Goal: Transaction & Acquisition: Download file/media

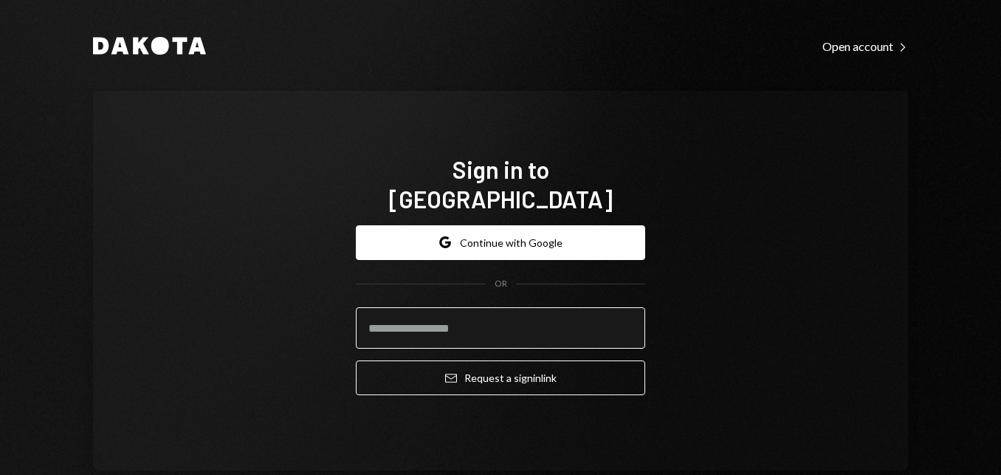
click at [527, 317] on input "email" at bounding box center [500, 327] width 289 height 41
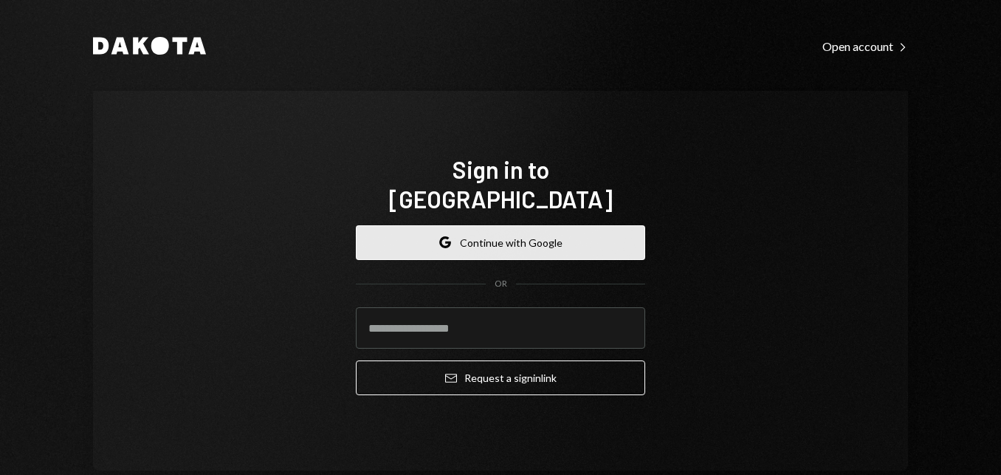
click at [535, 240] on button "Google Continue with Google" at bounding box center [500, 242] width 289 height 35
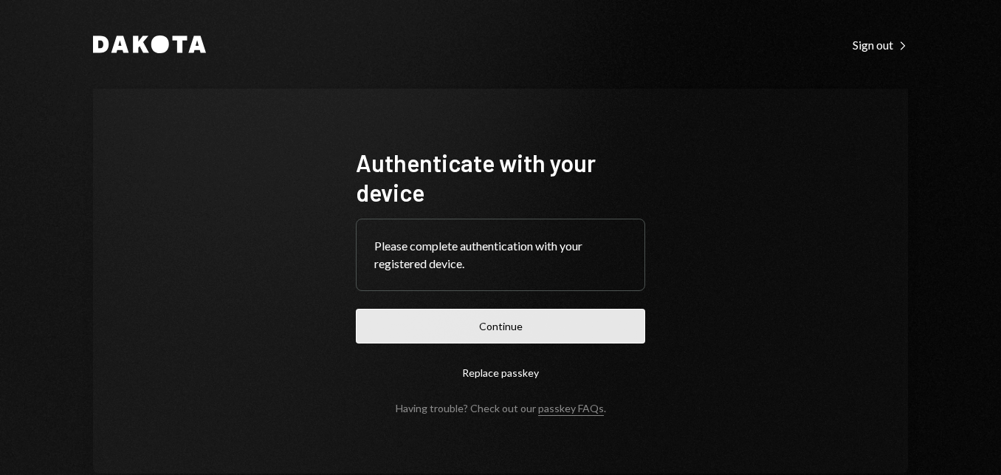
click at [507, 330] on button "Continue" at bounding box center [500, 326] width 289 height 35
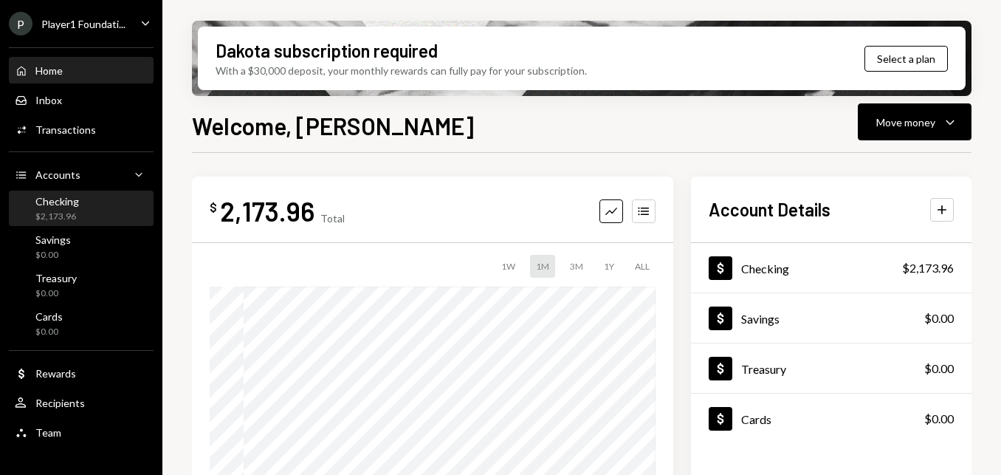
click at [78, 208] on div "Checking $2,173.96" at bounding box center [81, 209] width 133 height 28
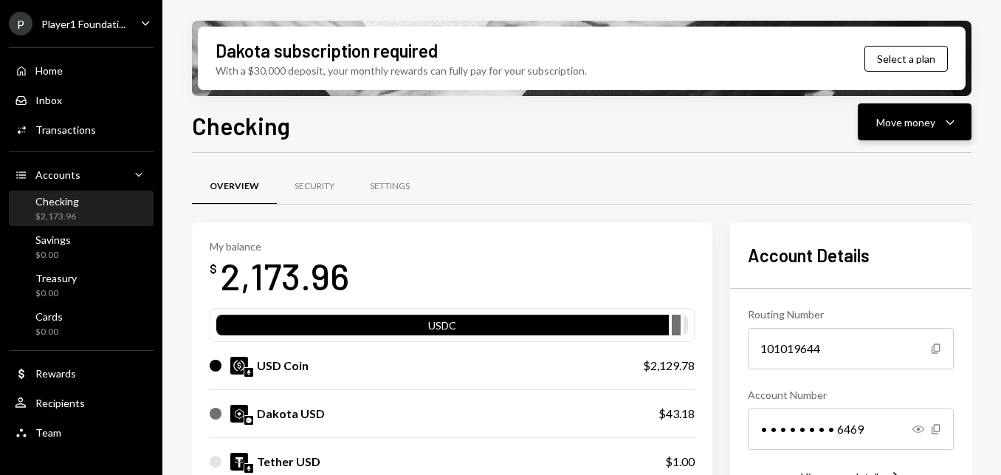
click at [954, 127] on icon "Caret Down" at bounding box center [951, 122] width 18 height 18
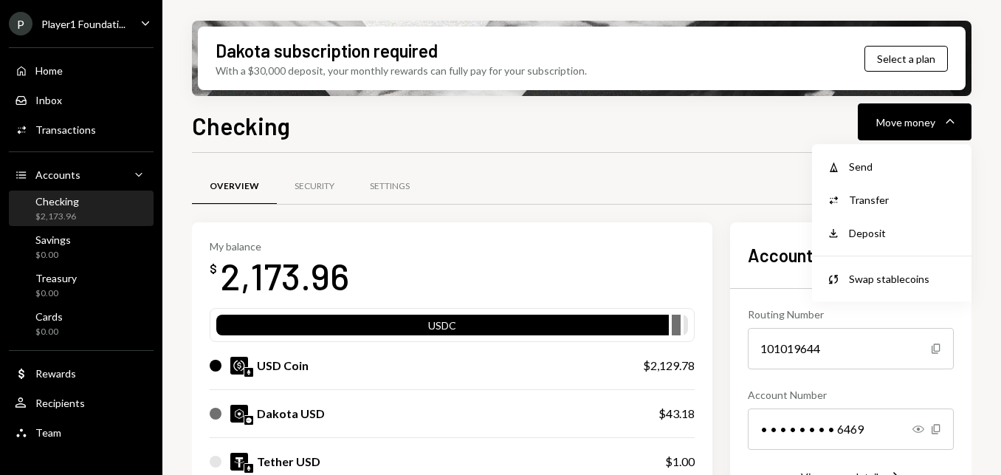
click at [558, 171] on div "Overview Security Settings" at bounding box center [582, 187] width 780 height 38
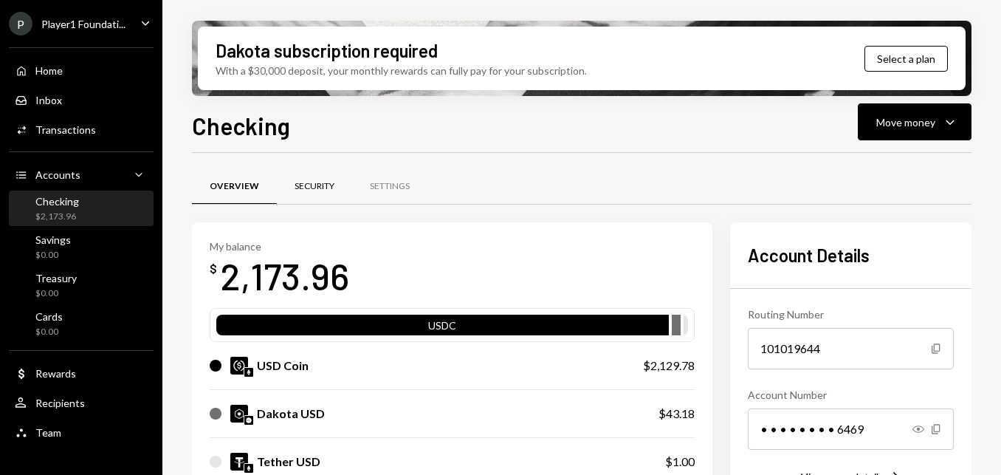
click at [298, 183] on div "Security" at bounding box center [315, 186] width 40 height 13
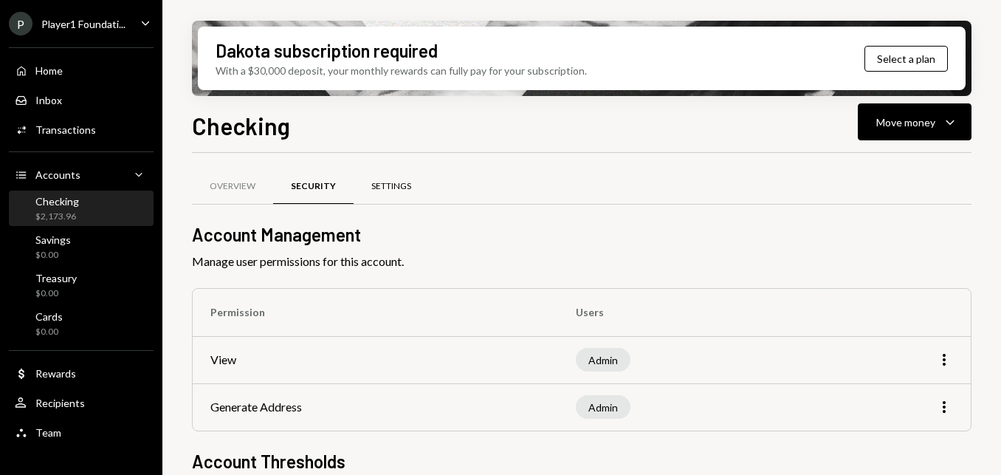
click at [394, 185] on div "Settings" at bounding box center [391, 186] width 40 height 13
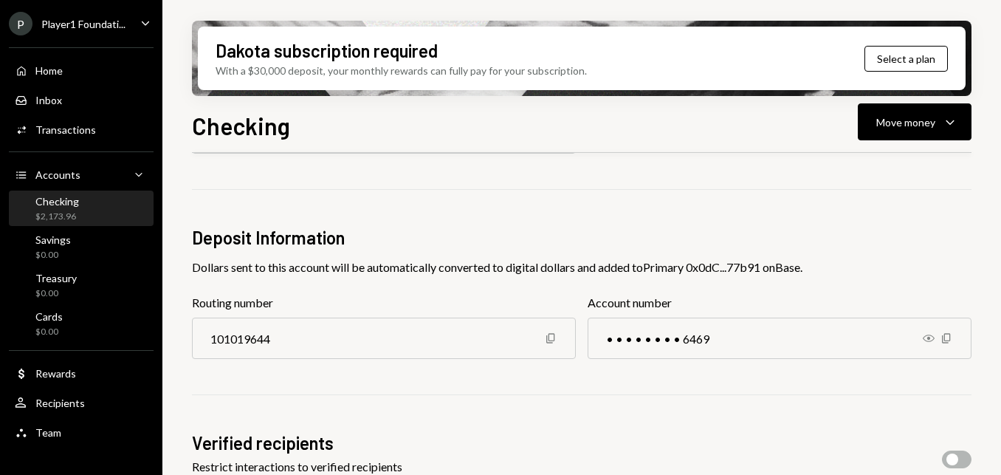
scroll to position [222, 0]
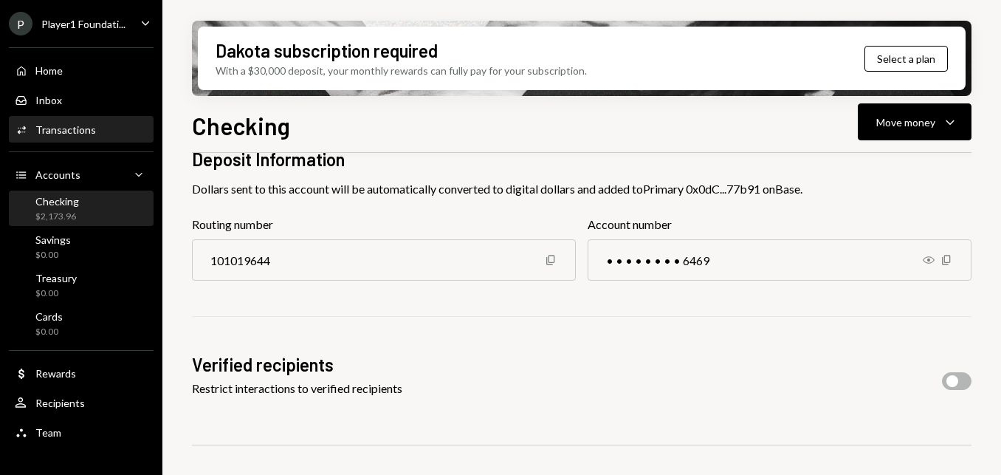
click at [69, 128] on div "Transactions" at bounding box center [65, 129] width 61 height 13
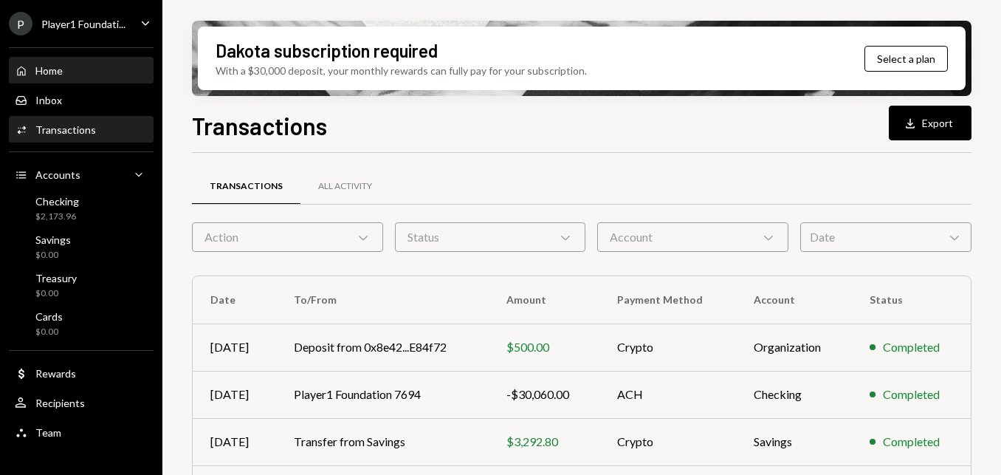
click at [68, 73] on div "Home Home" at bounding box center [81, 70] width 133 height 13
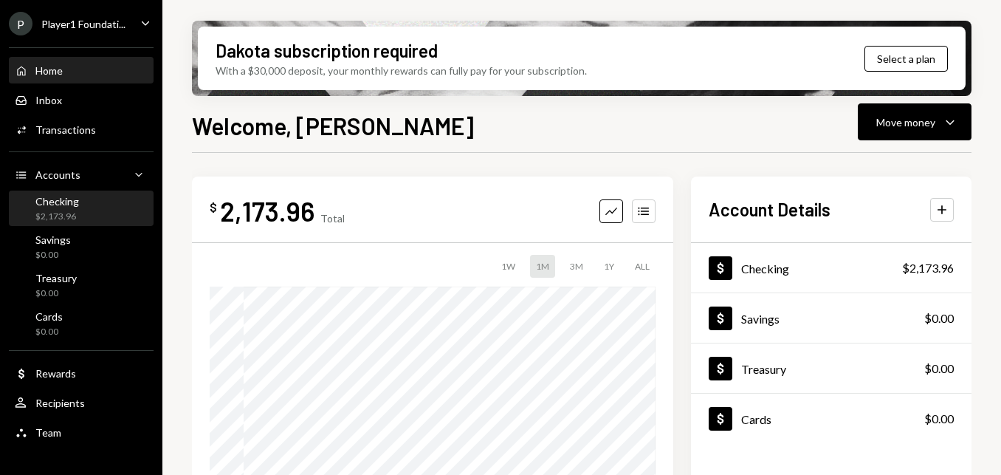
click at [89, 208] on div "Checking $2,173.96" at bounding box center [81, 209] width 133 height 28
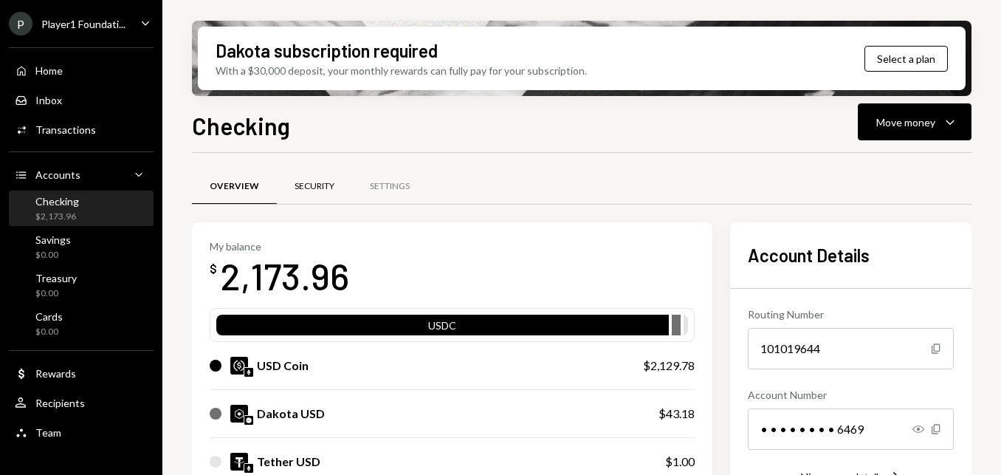
click at [304, 182] on div "Security" at bounding box center [315, 186] width 40 height 13
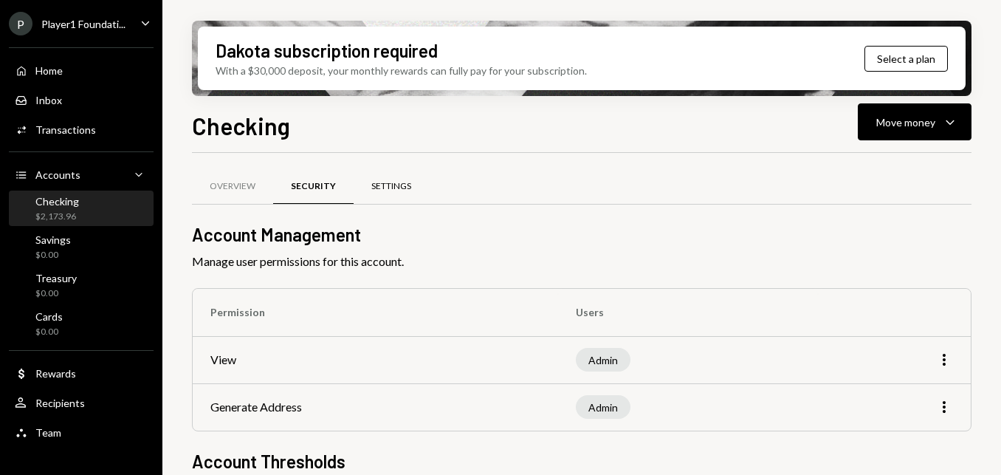
click at [399, 182] on div "Settings" at bounding box center [391, 186] width 40 height 13
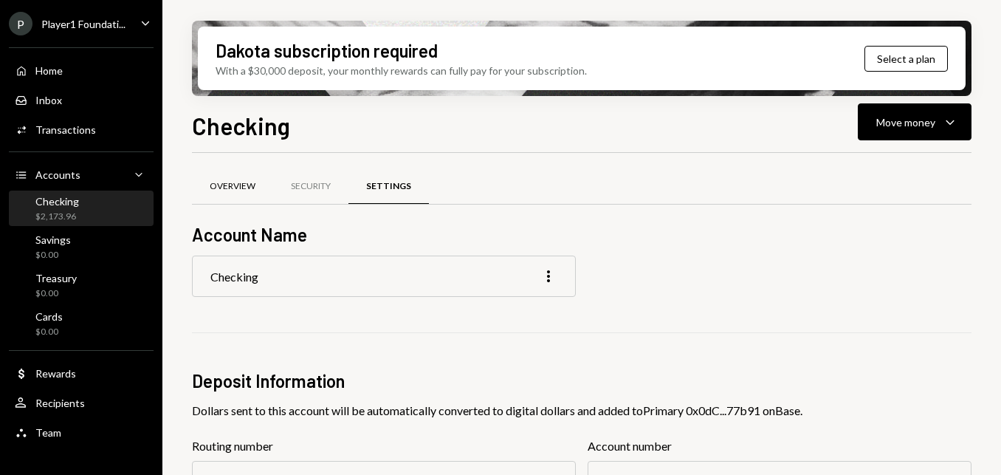
click at [240, 185] on div "Overview" at bounding box center [233, 186] width 46 height 13
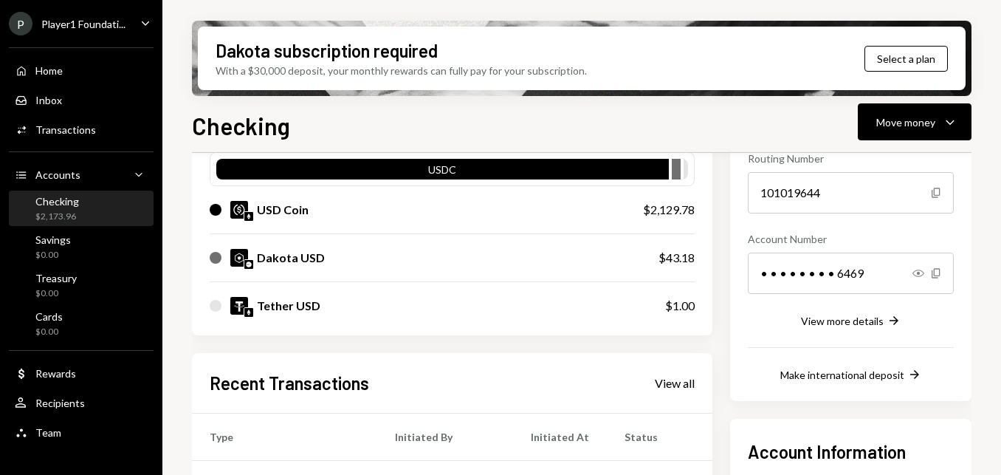
scroll to position [93, 0]
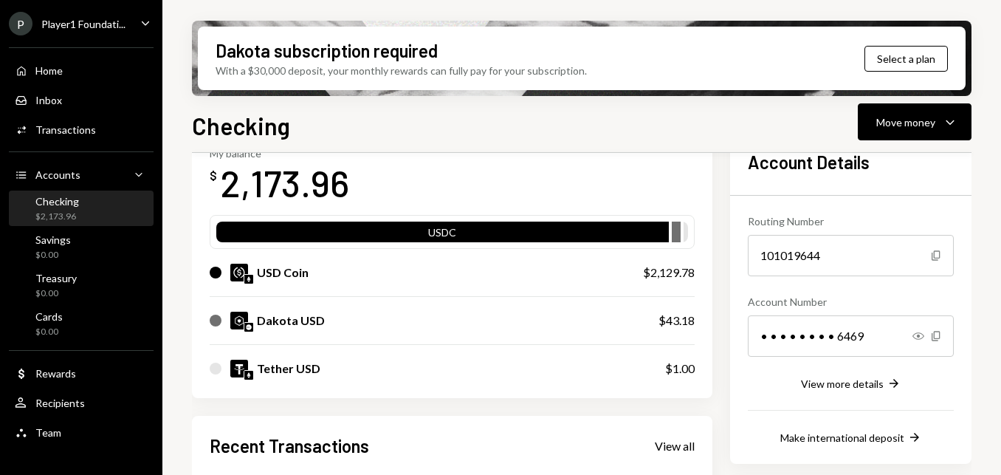
click at [327, 227] on div "USDC" at bounding box center [442, 234] width 453 height 21
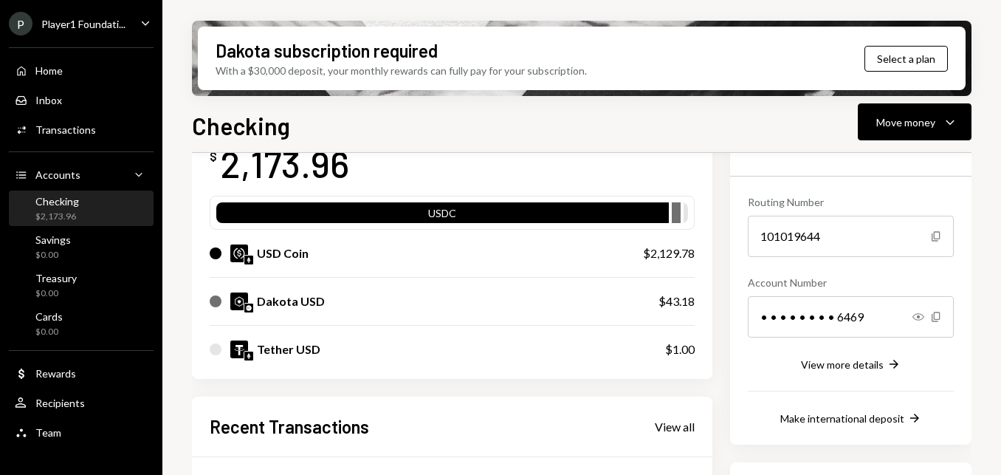
scroll to position [222, 0]
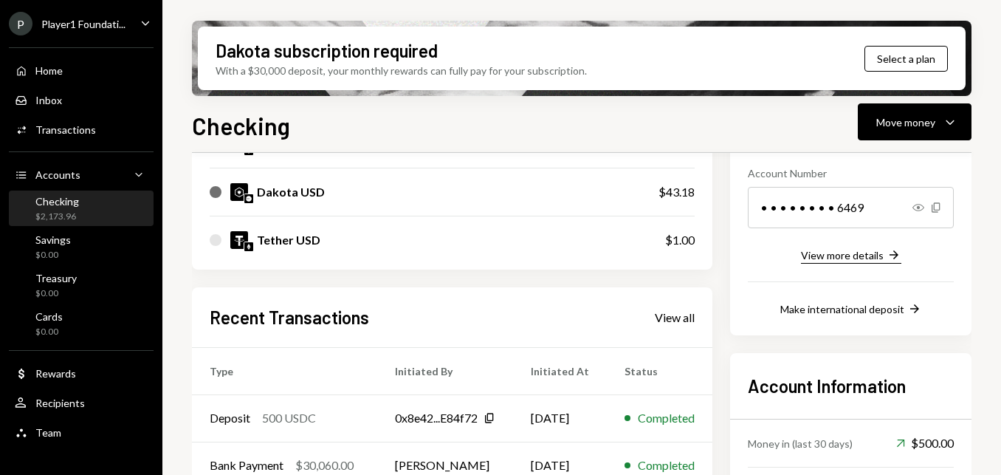
click at [825, 249] on div "View more details" at bounding box center [842, 255] width 83 height 13
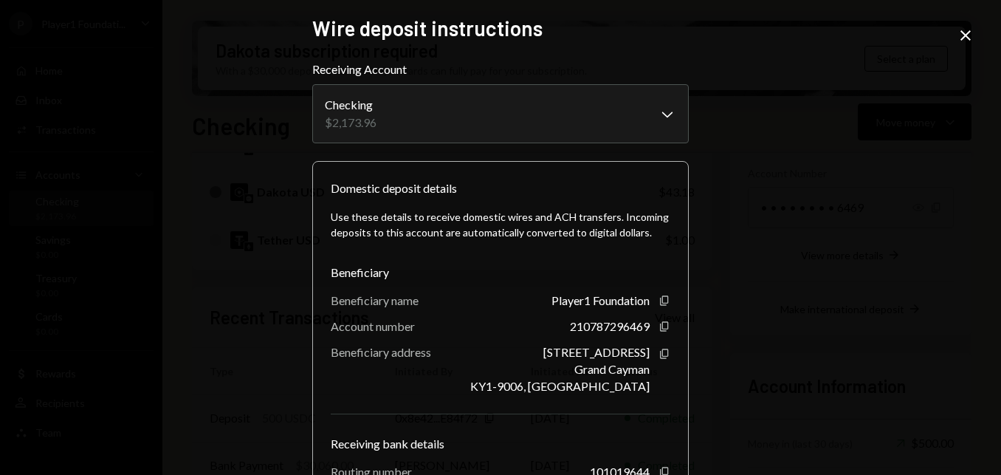
scroll to position [0, 0]
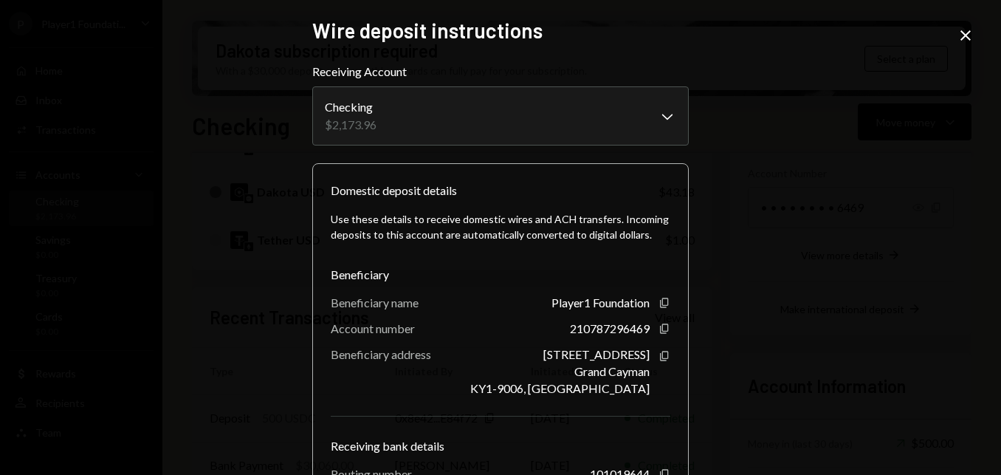
click at [964, 33] on icon at bounding box center [966, 35] width 10 height 10
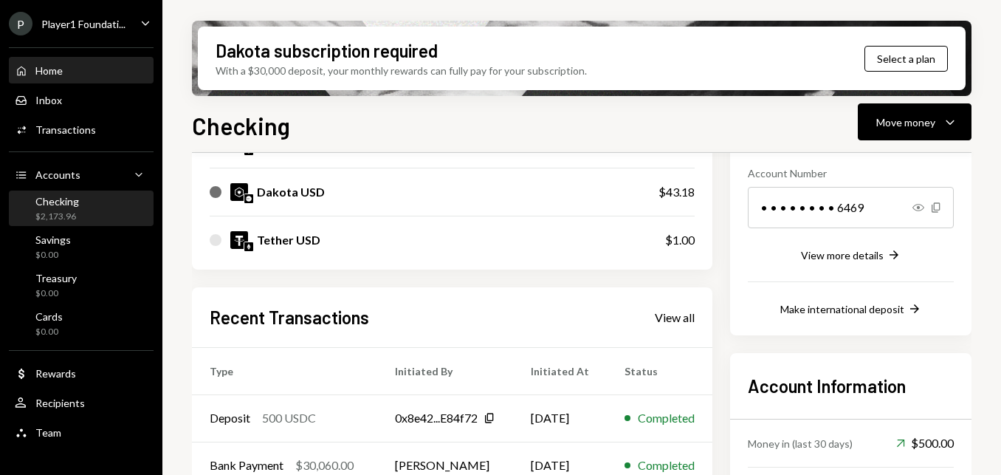
click at [58, 69] on div "Home" at bounding box center [48, 70] width 27 height 13
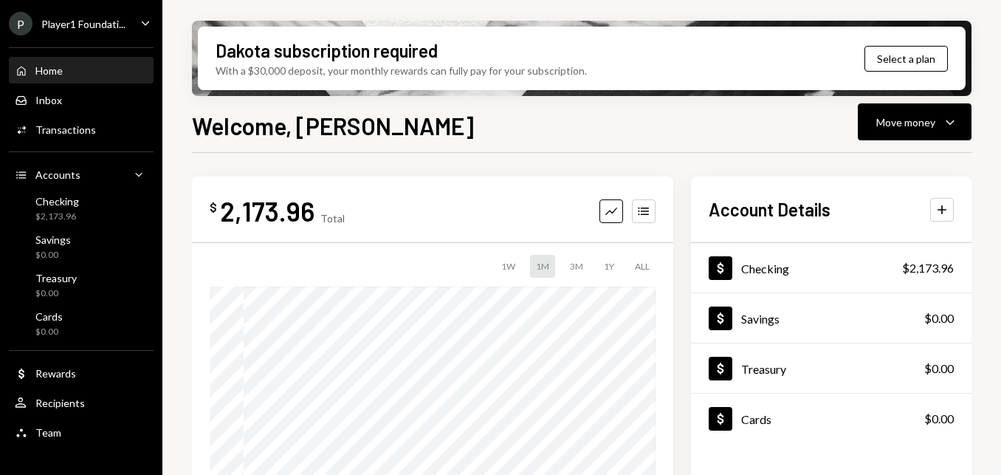
click at [103, 21] on div "Player1 Foundati..." at bounding box center [83, 24] width 84 height 13
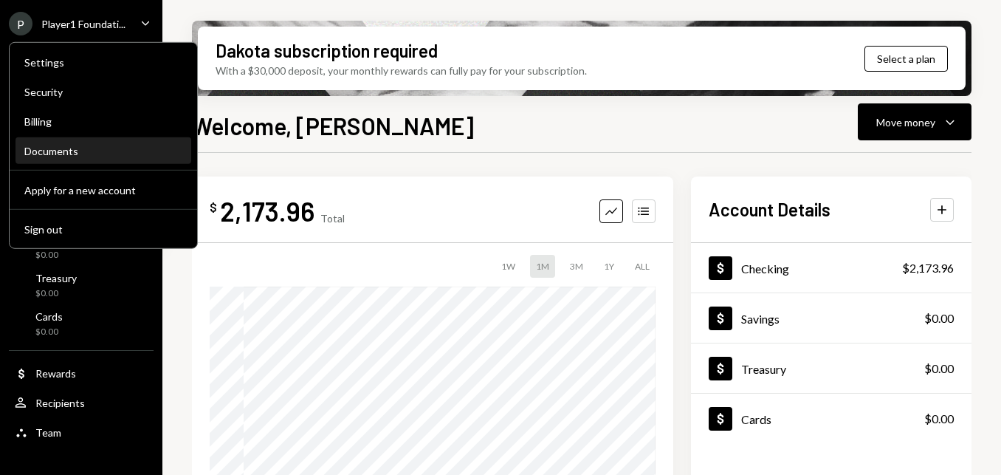
click at [44, 151] on div "Documents" at bounding box center [103, 151] width 158 height 13
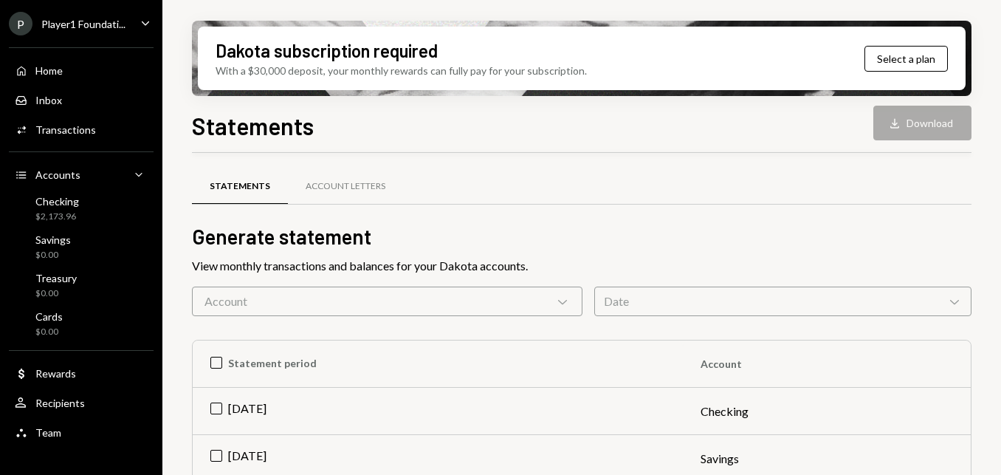
scroll to position [148, 0]
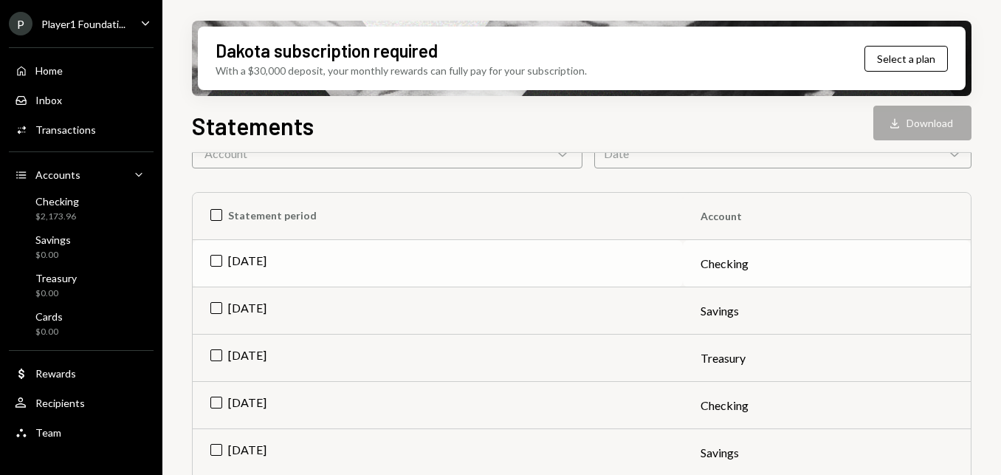
click at [222, 263] on td "[DATE]" at bounding box center [438, 263] width 490 height 47
click at [214, 306] on td "[DATE]" at bounding box center [438, 310] width 490 height 47
click at [216, 346] on td "[DATE]" at bounding box center [438, 358] width 490 height 47
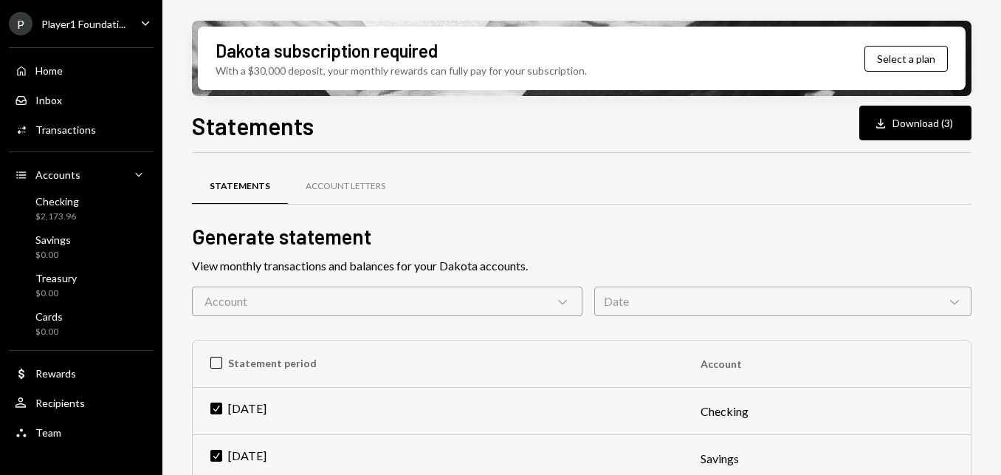
scroll to position [148, 0]
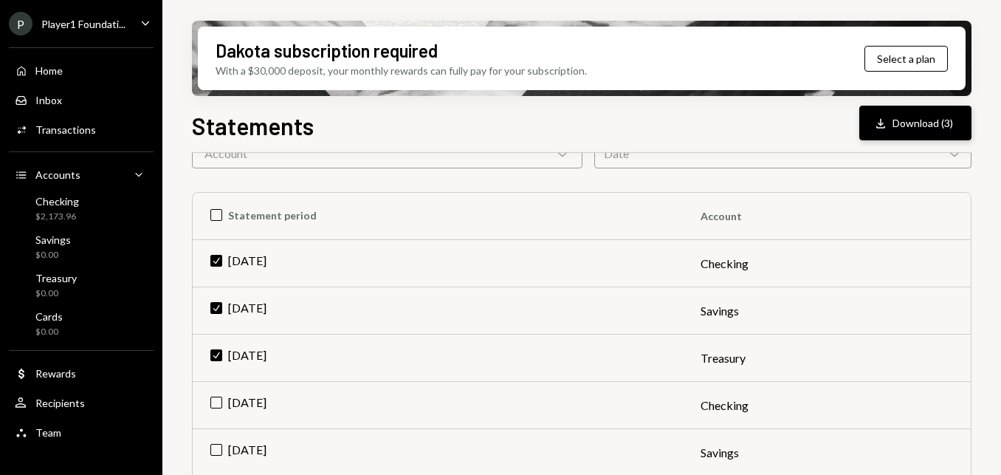
click at [930, 125] on button "Download Download (3)" at bounding box center [916, 123] width 112 height 35
click at [716, 261] on td "Checking" at bounding box center [827, 263] width 289 height 47
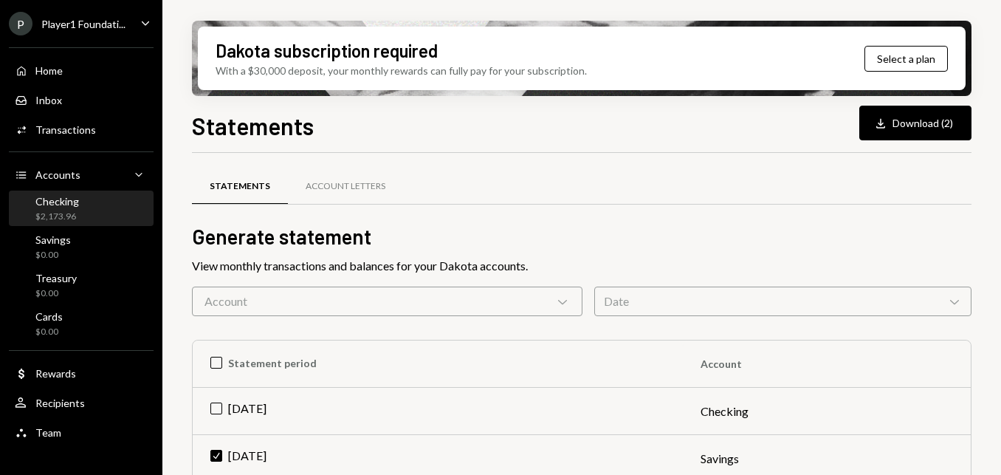
click at [62, 208] on div "Checking $2,173.96" at bounding box center [57, 209] width 44 height 28
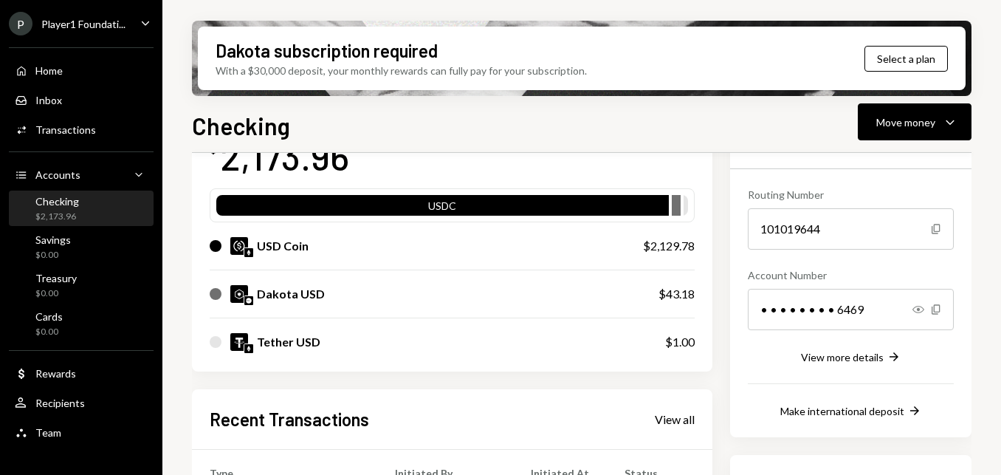
scroll to position [74, 0]
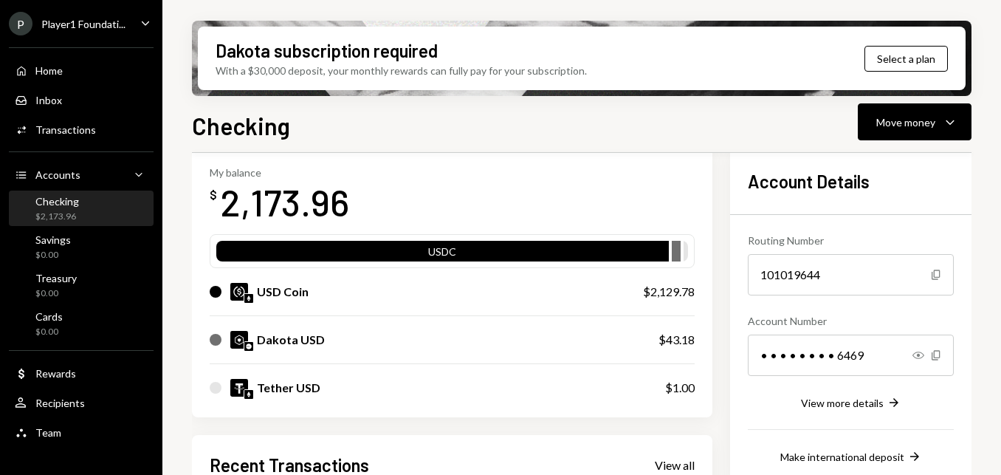
click at [685, 292] on div "$2,129.78" at bounding box center [669, 292] width 52 height 18
click at [68, 199] on div "Checking" at bounding box center [57, 201] width 44 height 13
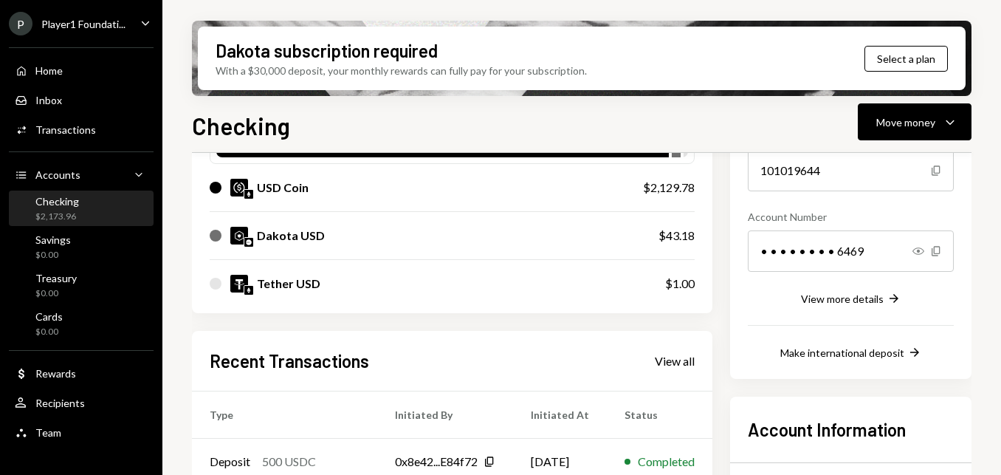
scroll to position [93, 0]
